Goal: Task Accomplishment & Management: Use online tool/utility

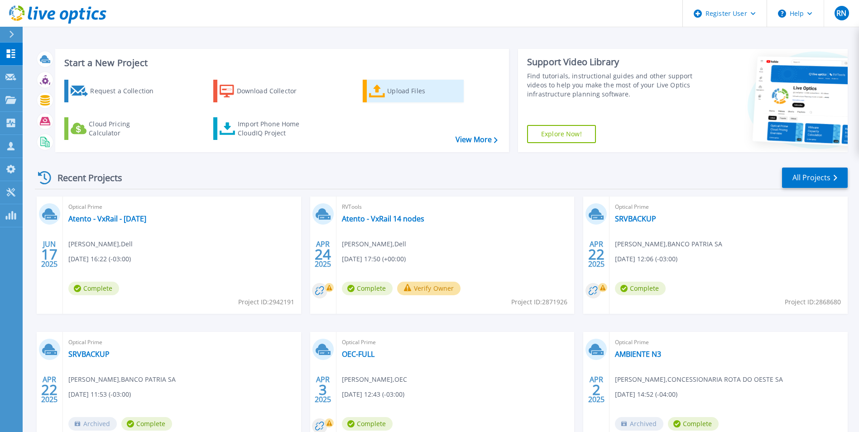
click at [410, 95] on div "Upload Files" at bounding box center [423, 91] width 72 height 18
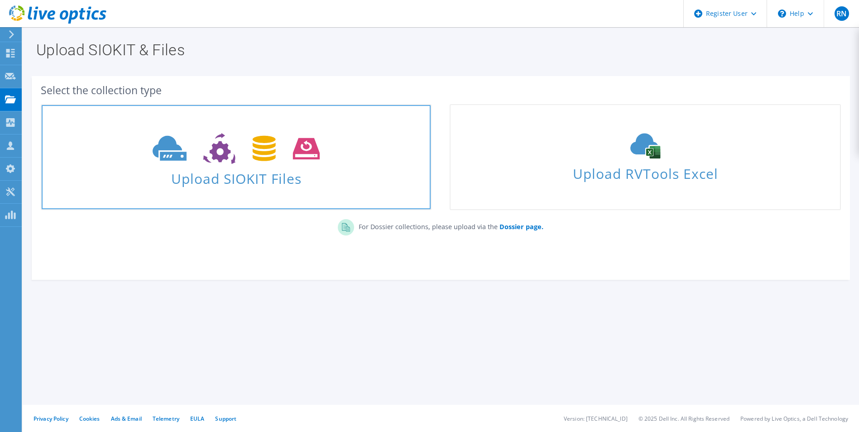
click at [248, 162] on icon at bounding box center [236, 148] width 167 height 31
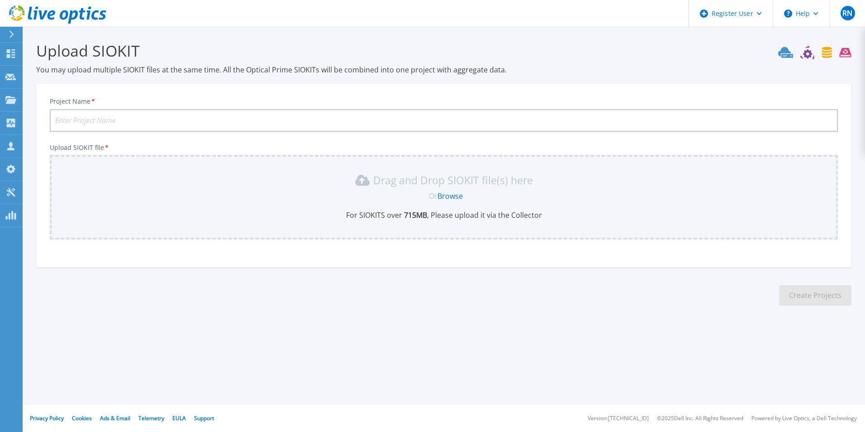
click at [448, 199] on link "Browse" at bounding box center [450, 196] width 25 height 10
click at [449, 198] on link "Browse" at bounding box center [450, 196] width 25 height 10
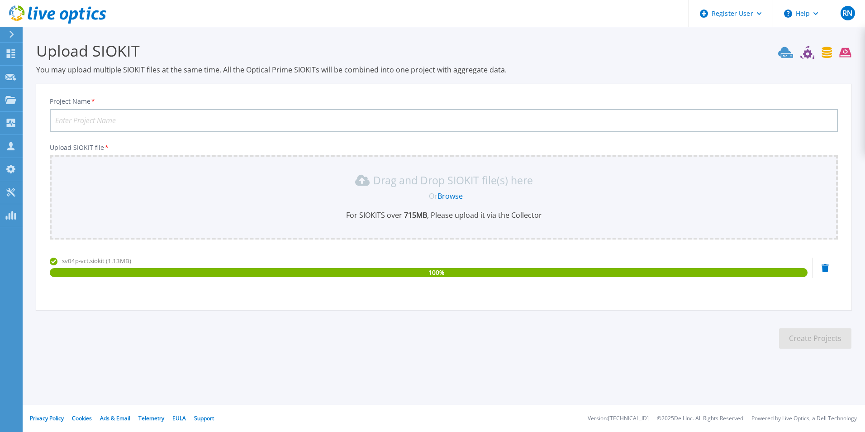
click at [452, 196] on link "Browse" at bounding box center [450, 196] width 25 height 10
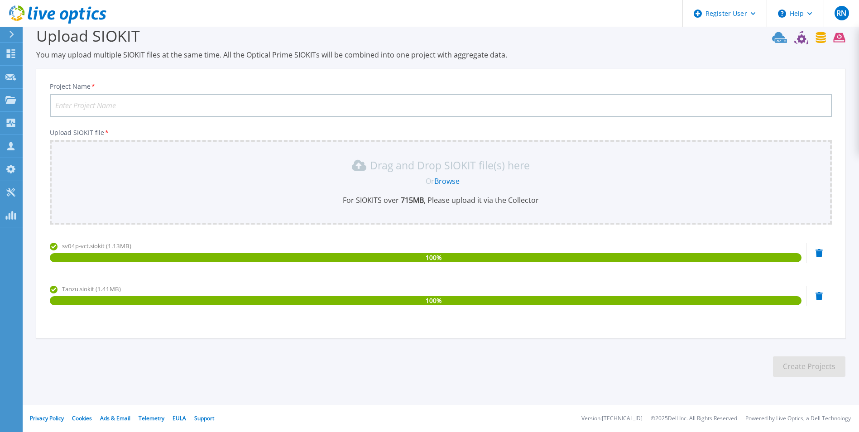
click at [516, 321] on div "Tanzu.siokit (1.41MB) 100 %" at bounding box center [425, 303] width 751 height 38
click at [173, 105] on input "Project Name *" at bounding box center [441, 105] width 782 height 23
type input "BTP - Vxrail"
click at [827, 367] on button "Create Projects" at bounding box center [809, 366] width 72 height 20
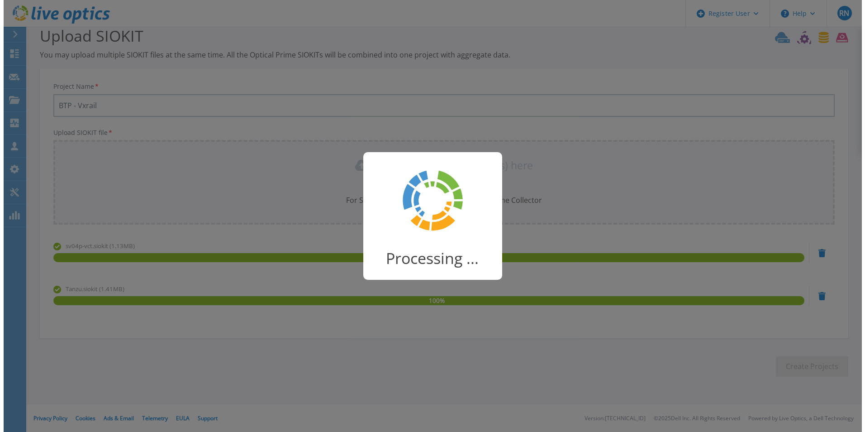
scroll to position [0, 0]
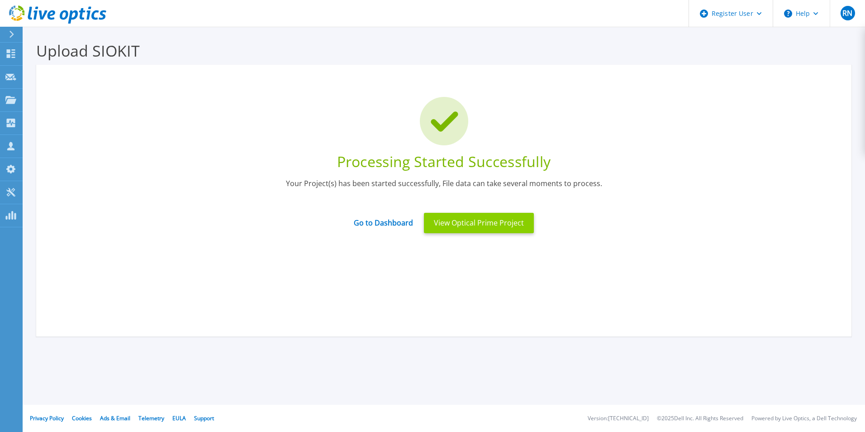
click at [508, 222] on button "View Optical Prime Project" at bounding box center [479, 223] width 110 height 20
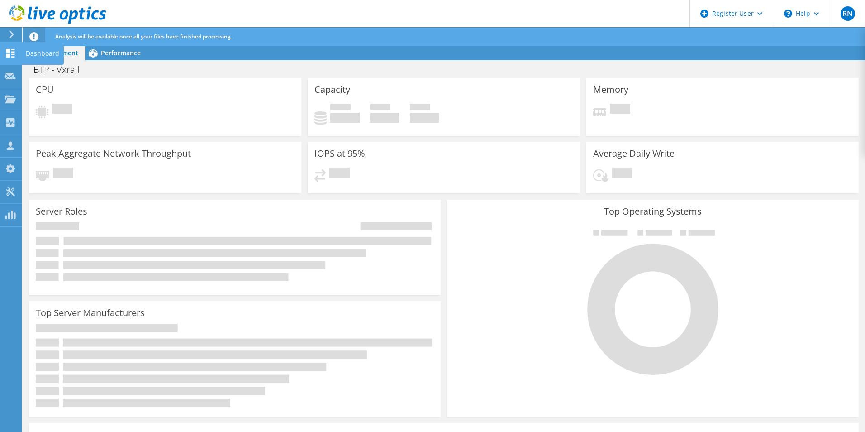
click at [10, 54] on icon at bounding box center [10, 53] width 11 height 9
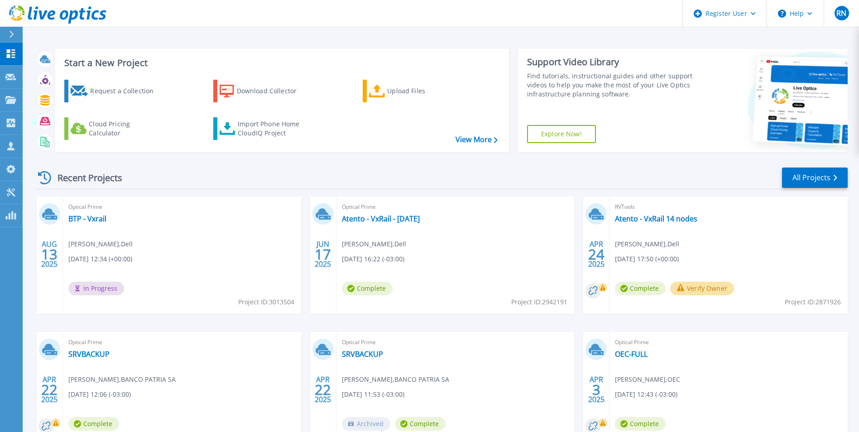
click at [186, 277] on div "Optical Prime BTP - Vxrail Raquel Nava , Dell 08/13/2025, 12:34 (+00:00) In Pro…" at bounding box center [182, 254] width 238 height 117
click at [5, 75] on link "Request Capture Request Capture" at bounding box center [11, 77] width 23 height 23
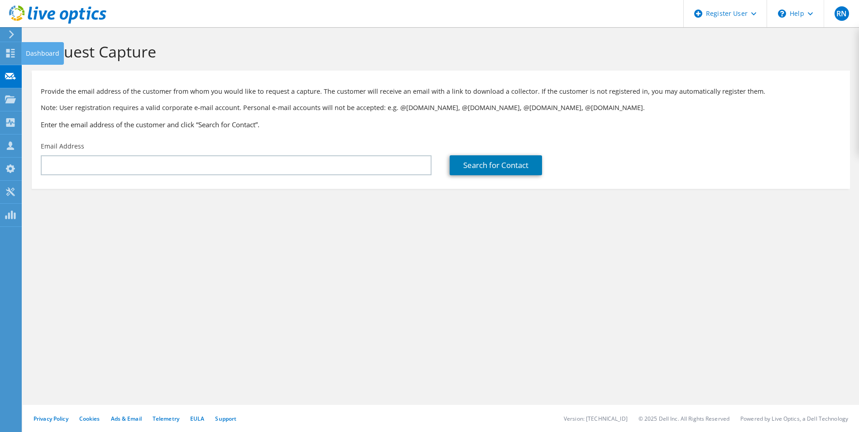
click at [9, 55] on use at bounding box center [10, 53] width 9 height 9
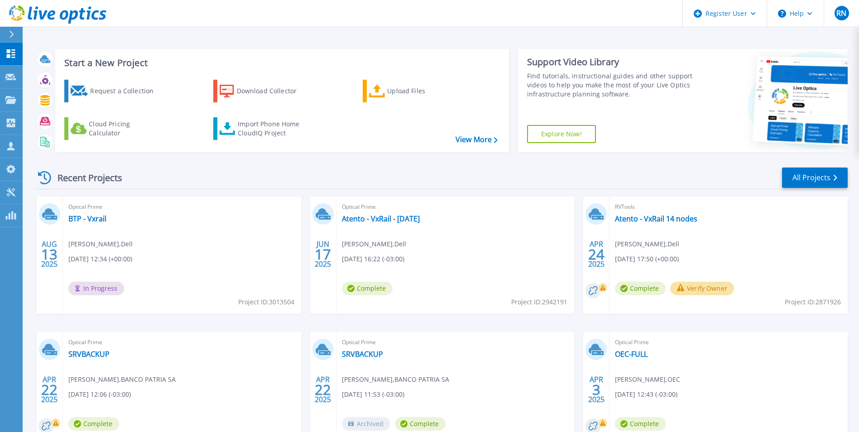
click at [376, 177] on div "Recent Projects All Projects" at bounding box center [441, 178] width 812 height 23
click at [89, 222] on link "BTP - Vxrail" at bounding box center [87, 218] width 38 height 9
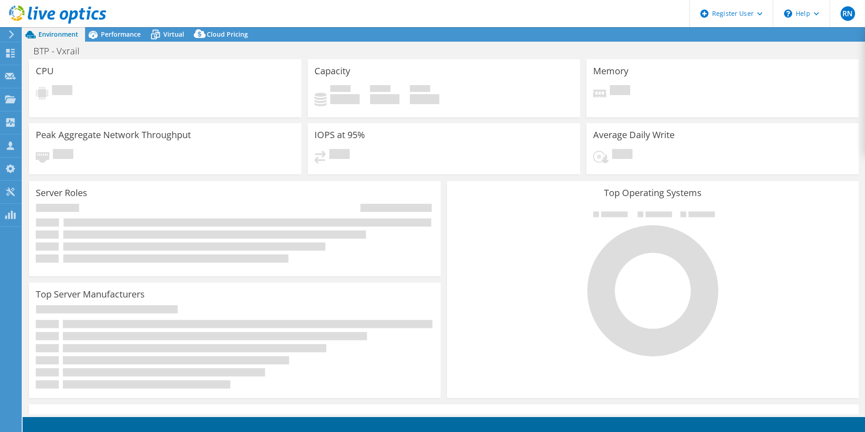
select select "USD"
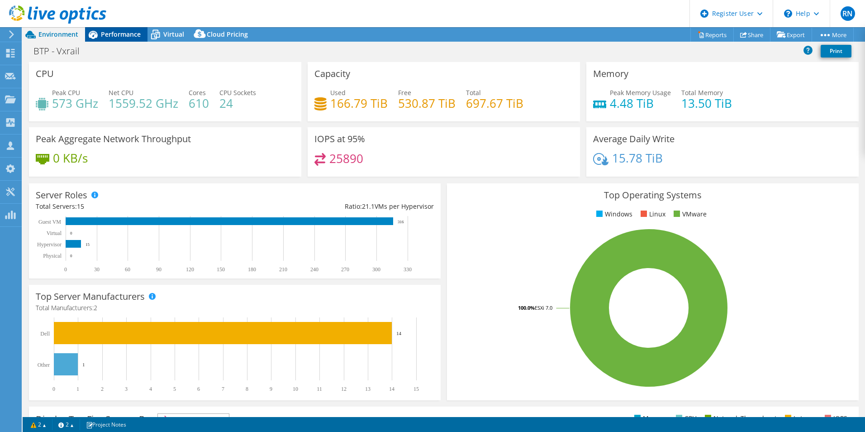
click at [128, 35] on span "Performance" at bounding box center [121, 34] width 40 height 9
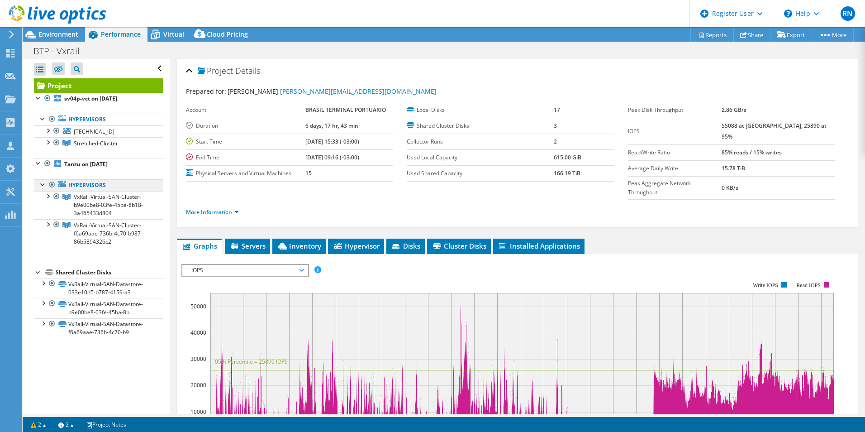
click at [86, 125] on link "Hypervisors" at bounding box center [98, 120] width 129 height 12
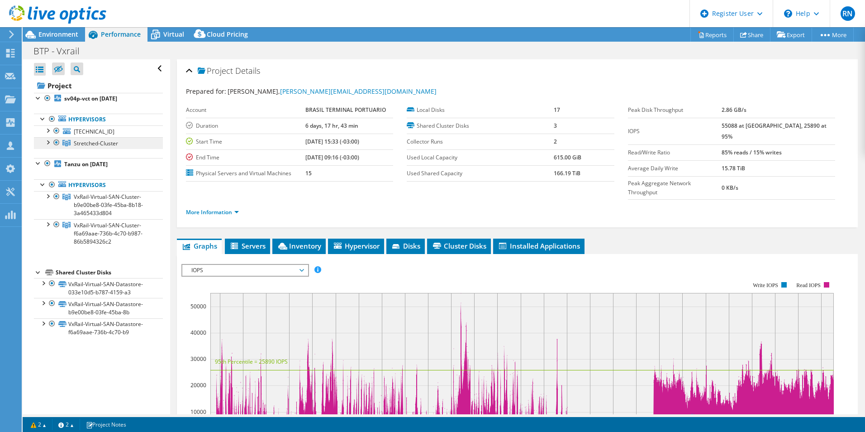
click at [96, 139] on span "Stretched-Cluster" at bounding box center [96, 143] width 44 height 8
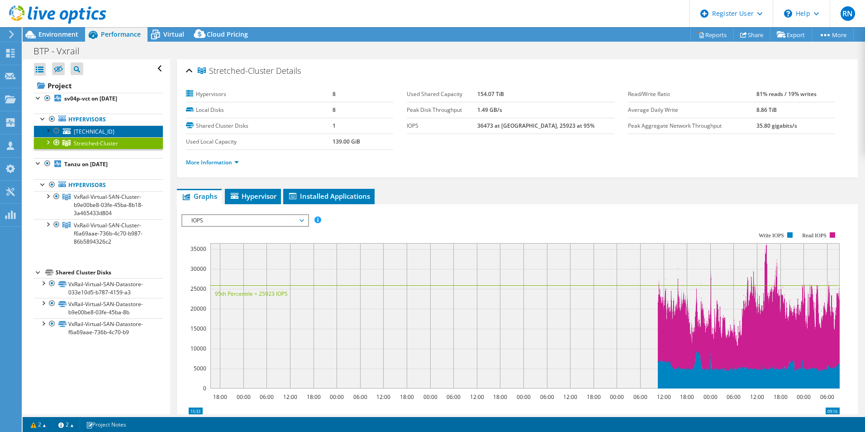
click at [93, 128] on span "[TECHNICAL_ID]" at bounding box center [94, 132] width 41 height 8
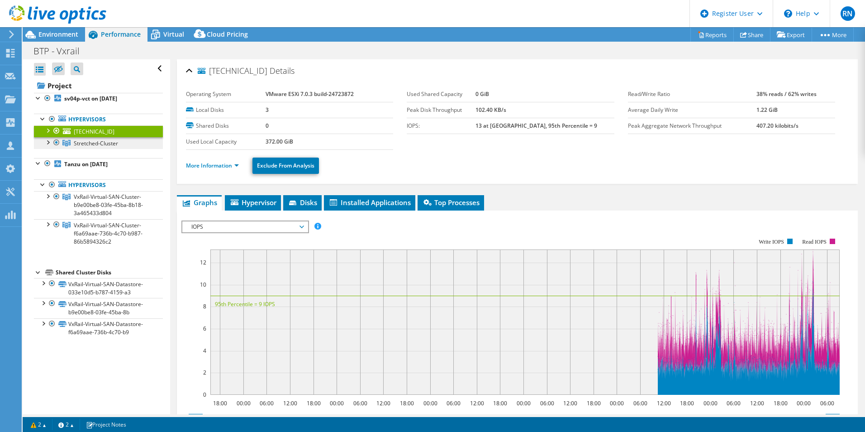
click at [107, 145] on span "Stretched-Cluster" at bounding box center [96, 143] width 44 height 8
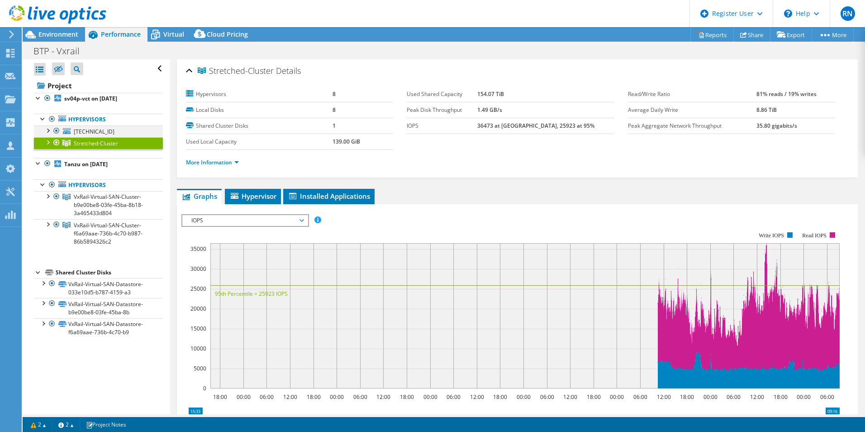
click at [46, 129] on div at bounding box center [47, 129] width 9 height 9
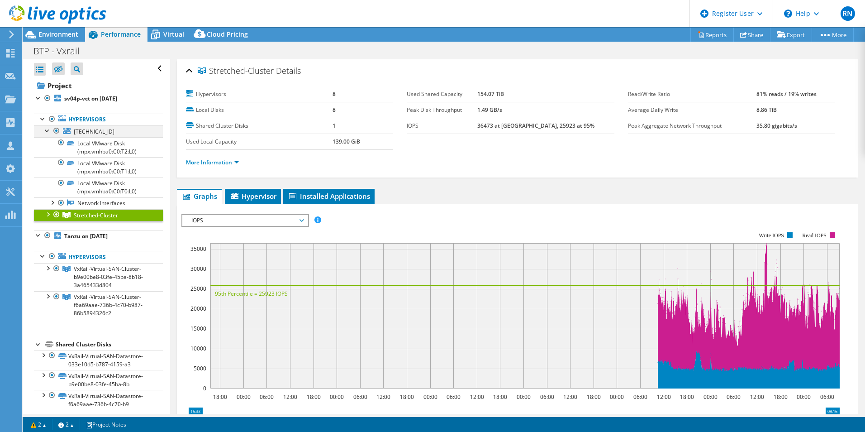
click at [46, 129] on div at bounding box center [47, 129] width 9 height 9
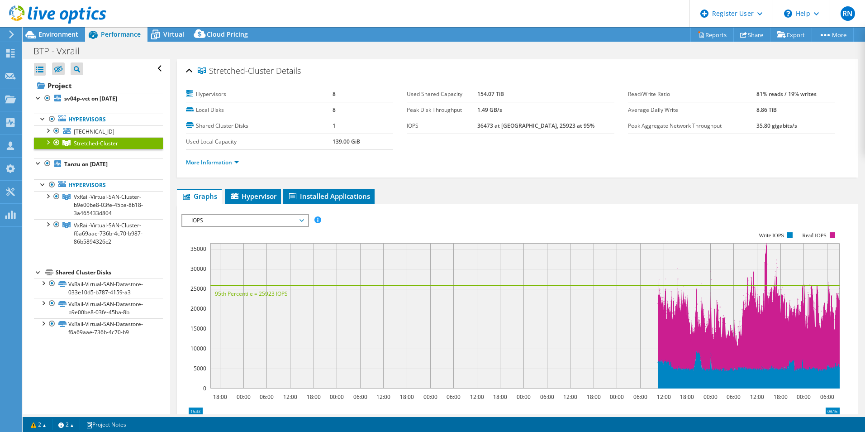
click at [49, 142] on div at bounding box center [47, 141] width 9 height 9
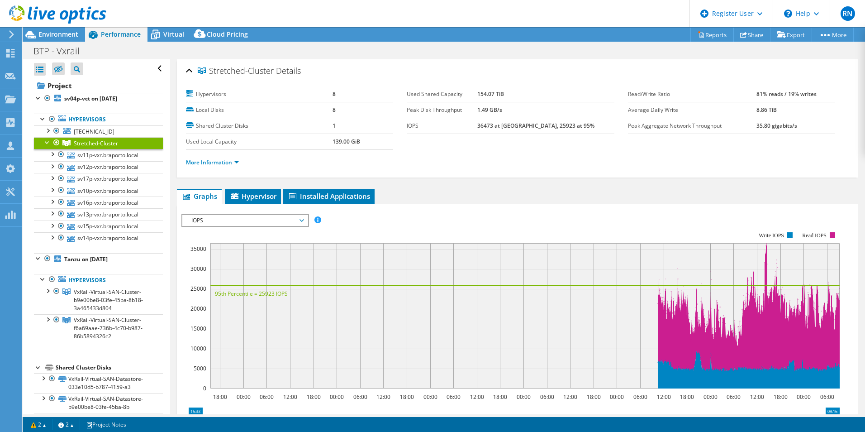
click at [141, 144] on link "Stretched-Cluster" at bounding box center [98, 143] width 129 height 12
click at [43, 121] on div at bounding box center [42, 118] width 9 height 9
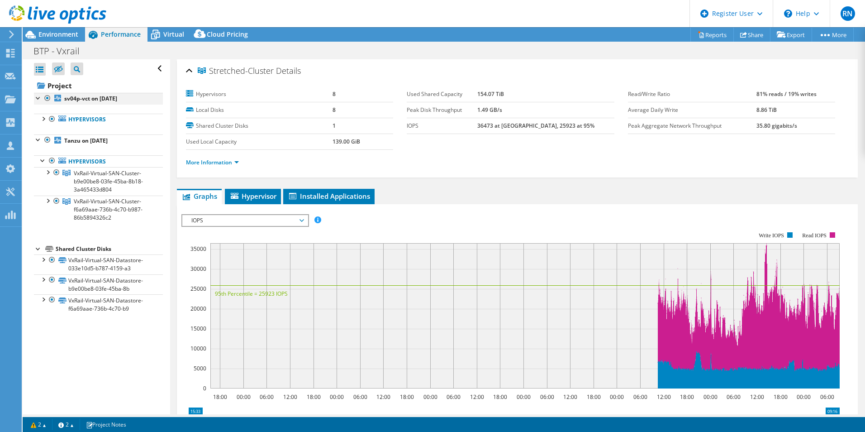
click at [37, 99] on div at bounding box center [38, 97] width 9 height 9
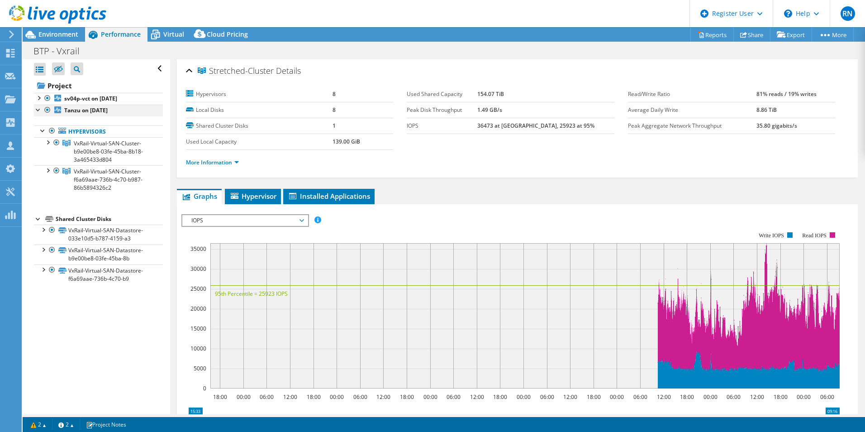
click at [38, 109] on div at bounding box center [38, 109] width 9 height 9
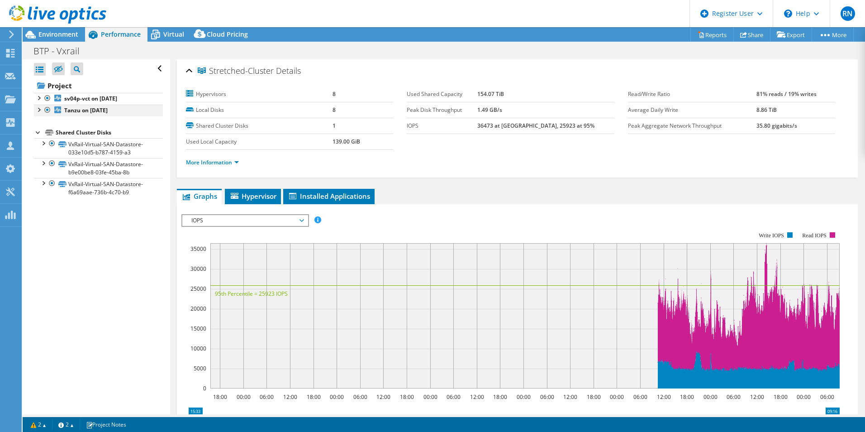
click at [38, 109] on div at bounding box center [38, 109] width 9 height 9
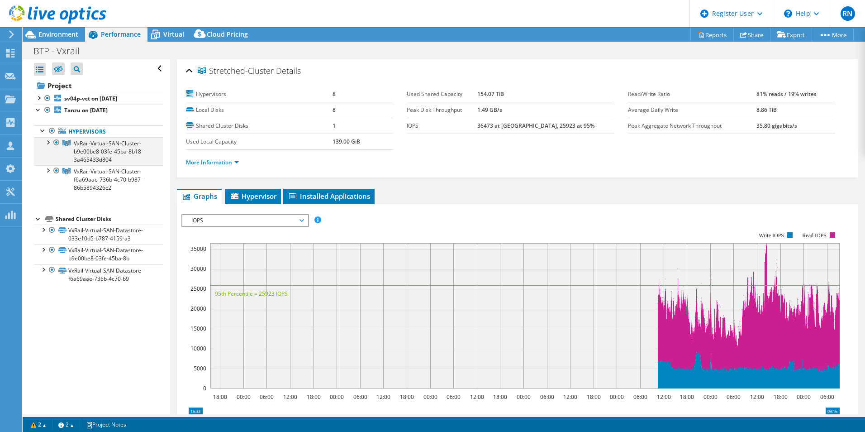
click at [47, 142] on div at bounding box center [47, 141] width 9 height 9
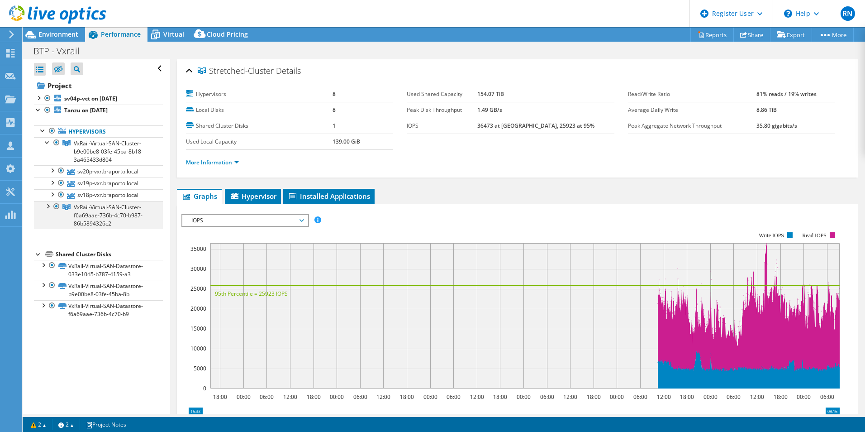
click at [48, 205] on div at bounding box center [47, 205] width 9 height 9
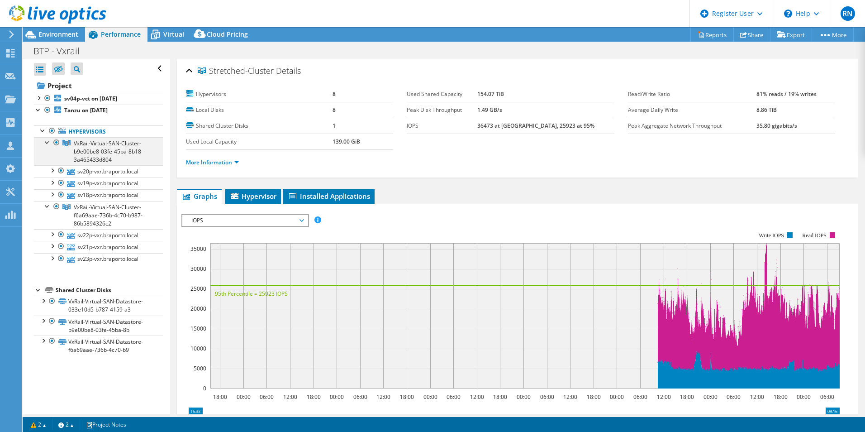
click at [46, 143] on div at bounding box center [47, 141] width 9 height 9
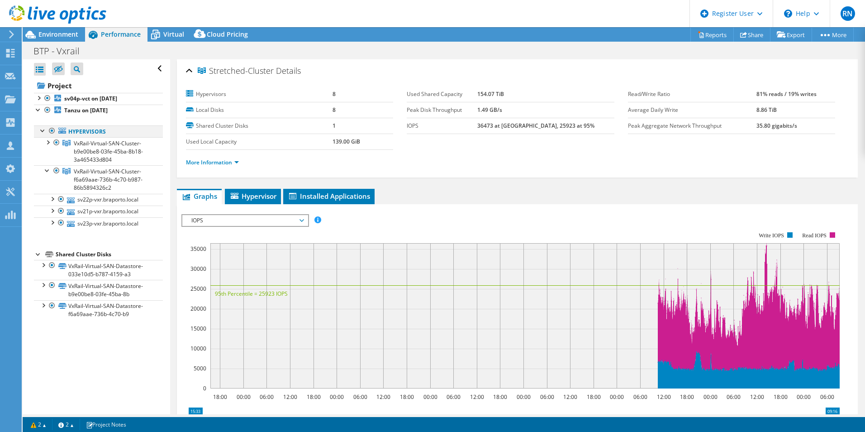
click at [42, 131] on div at bounding box center [42, 129] width 9 height 9
